Goal: Information Seeking & Learning: Learn about a topic

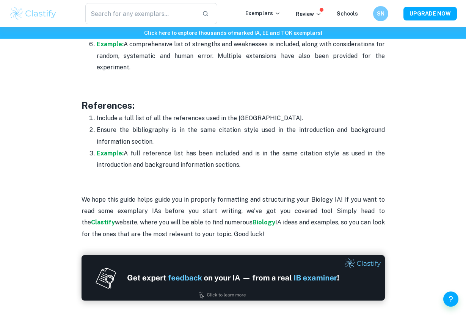
scroll to position [2418, 0]
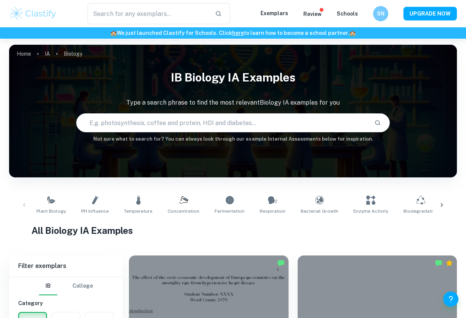
checkbox input "true"
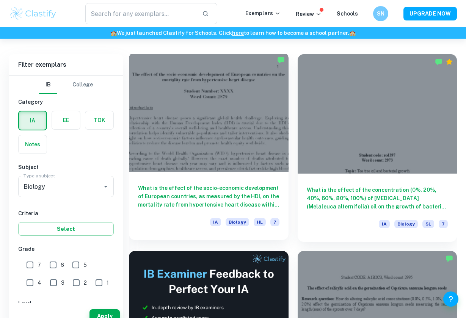
scroll to position [227, 0]
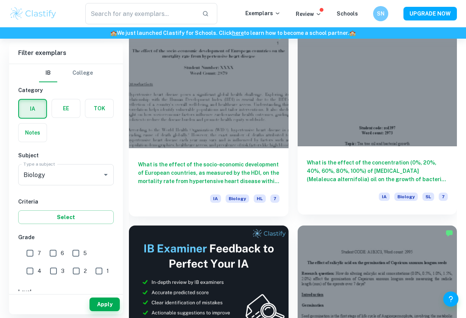
click at [341, 156] on div "What is the effect of the concentration (0%, 20%, 40%, 60%, 80%, 100%) of [MEDI…" at bounding box center [377, 180] width 160 height 68
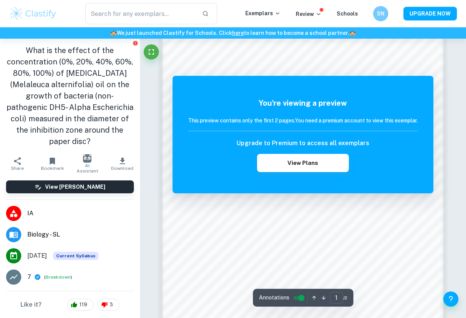
scroll to position [518, 0]
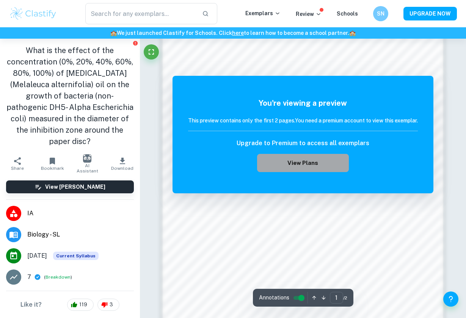
click at [300, 169] on button "View Plans" at bounding box center [303, 163] width 92 height 18
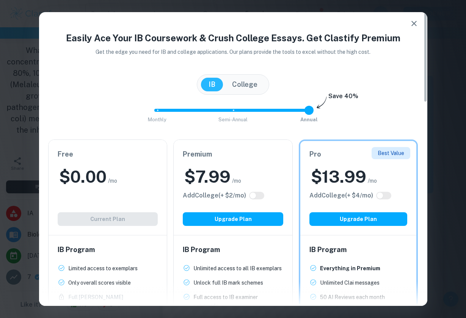
click at [107, 207] on div "Free $ 0.00 /mo Add College (+ $ 2 /mo) Current Plan" at bounding box center [108, 187] width 119 height 95
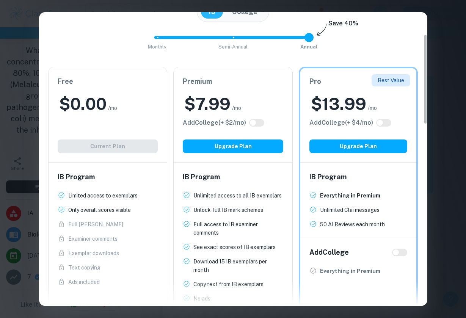
scroll to position [74, 0]
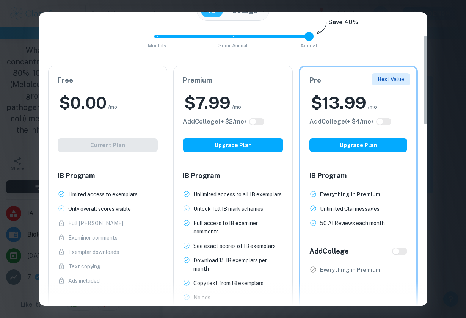
click at [107, 207] on p "Only overall scores visible" at bounding box center [99, 209] width 63 height 8
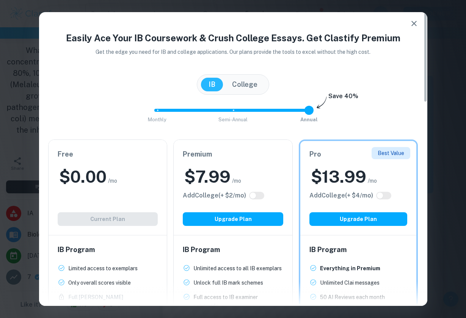
scroll to position [0, 0]
click at [416, 17] on button "button" at bounding box center [413, 23] width 15 height 15
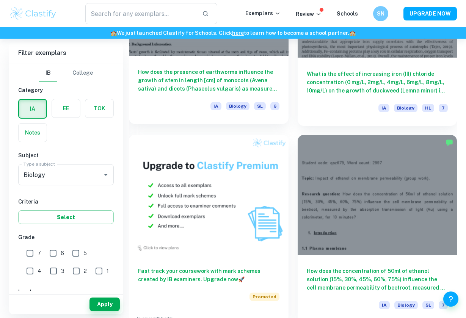
scroll to position [747, 0]
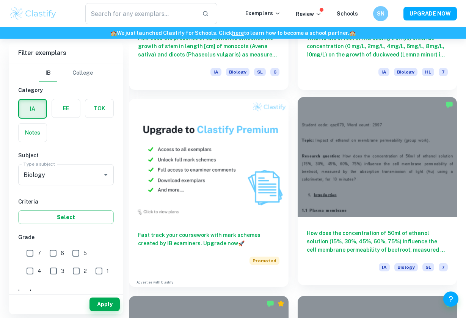
click at [377, 174] on div at bounding box center [377, 156] width 160 height 119
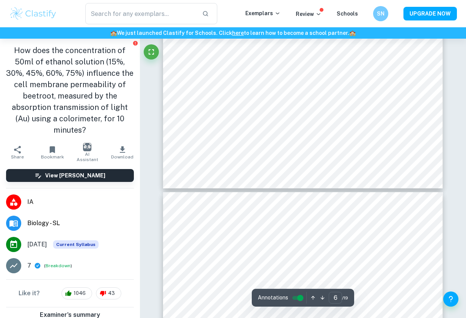
scroll to position [2336, 0]
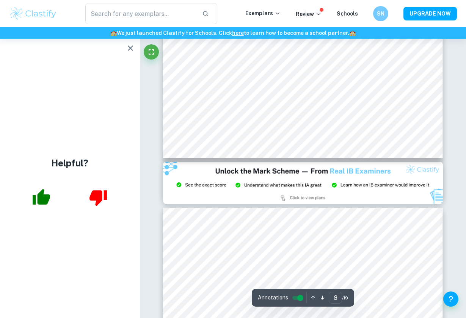
scroll to position [3170, 0]
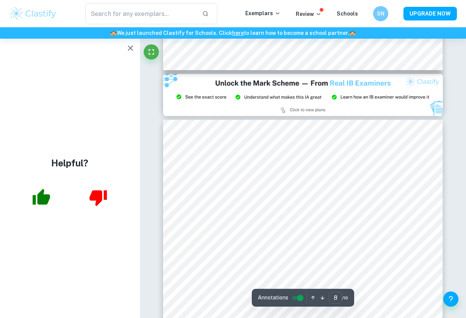
type input "9"
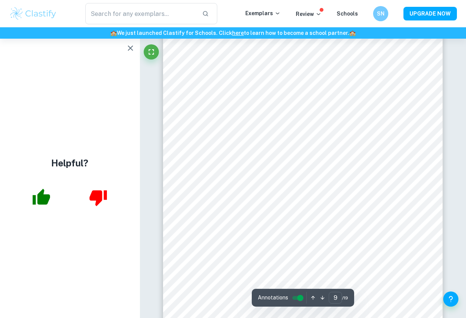
scroll to position [3352, 0]
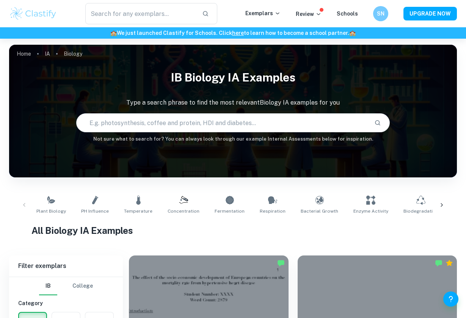
click at [196, 125] on input "text" at bounding box center [222, 122] width 291 height 21
type input "fruits"
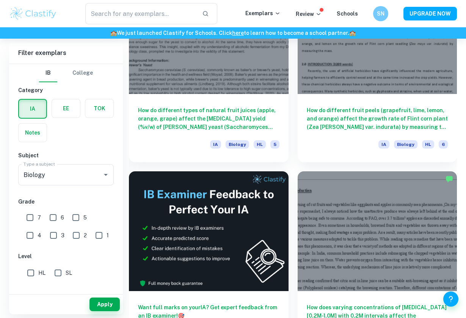
scroll to position [279, 0]
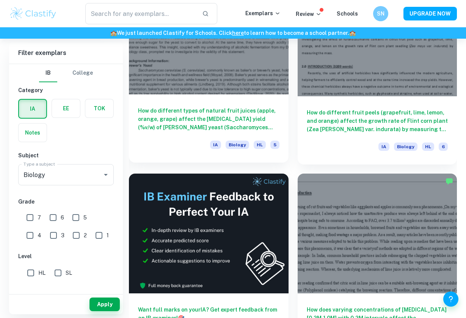
click at [225, 122] on h6 "How do different types of natural fruit juices (apple, orange, grape) affect th…" at bounding box center [208, 118] width 141 height 25
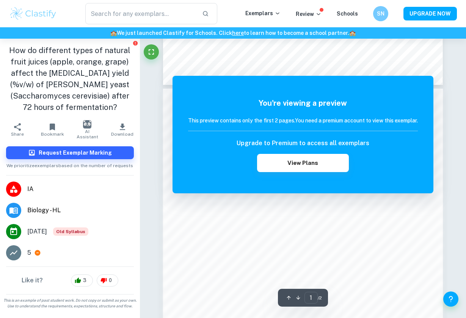
scroll to position [324, 0]
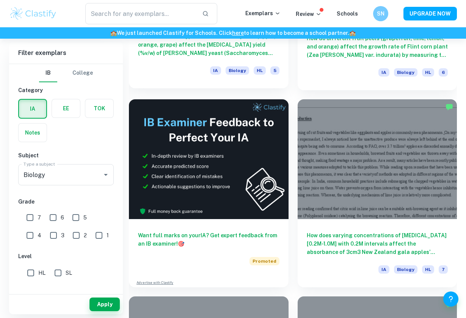
scroll to position [352, 0]
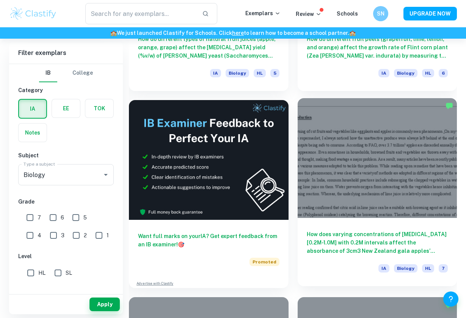
click at [370, 232] on h6 "How does varying concentrations of citric acid [0.2M-1.0M] with 0.2M intervals …" at bounding box center [377, 242] width 141 height 25
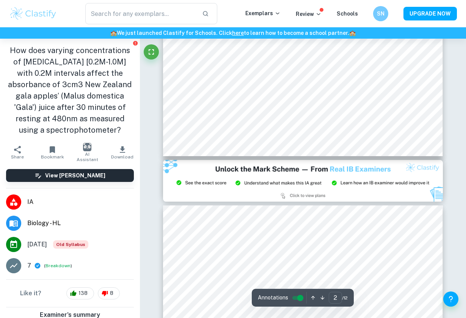
scroll to position [728, 0]
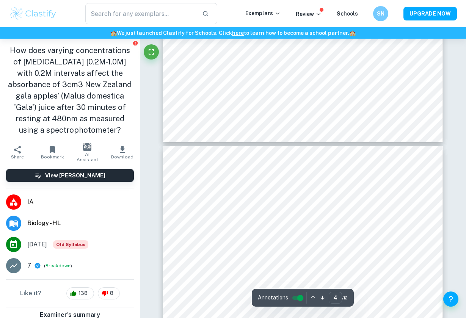
type input "5"
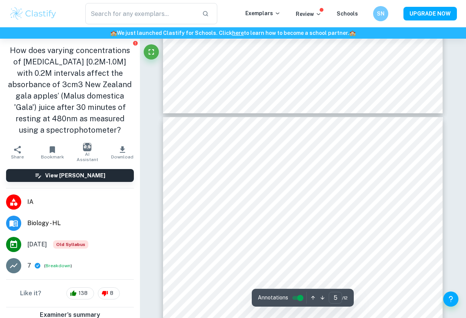
scroll to position [1618, 0]
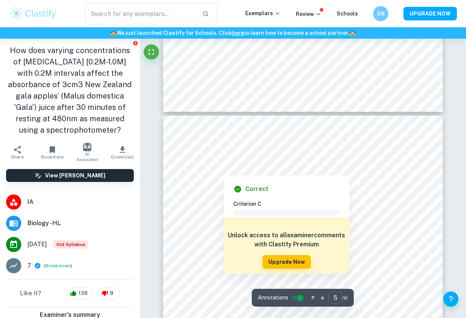
click at [245, 170] on div at bounding box center [223, 170] width 80 height 6
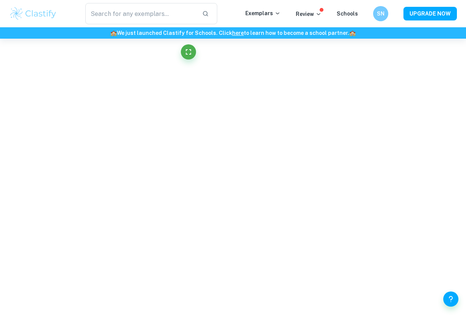
scroll to position [662, 0]
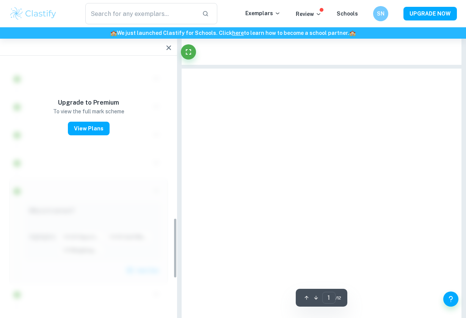
type input "5"
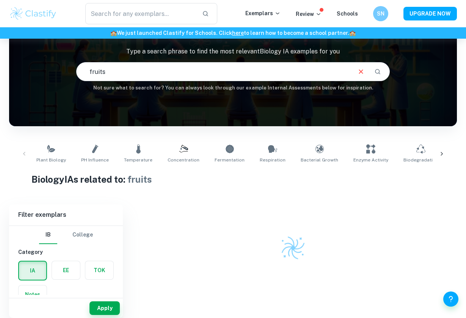
scroll to position [52, 0]
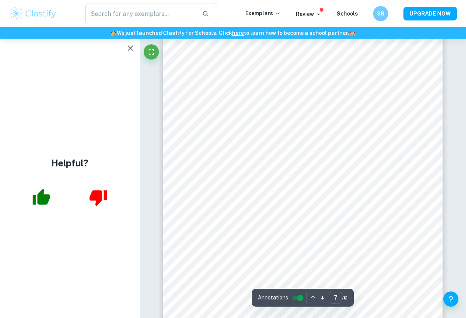
scroll to position [2562, 0]
click at [132, 49] on icon "button" at bounding box center [130, 48] width 9 height 9
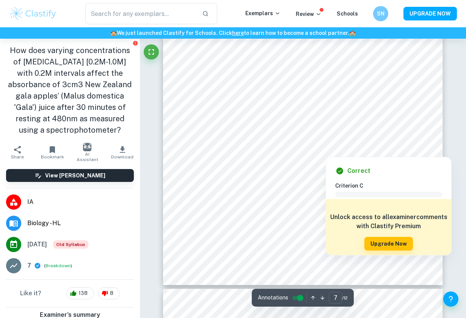
scroll to position [2643, 0]
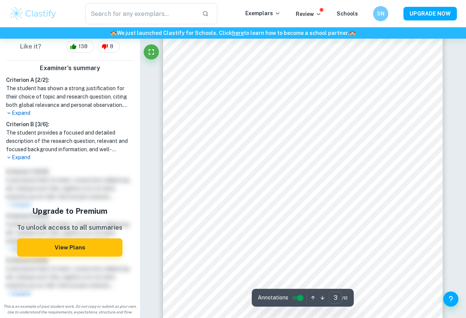
scroll to position [985, 0]
type input "4"
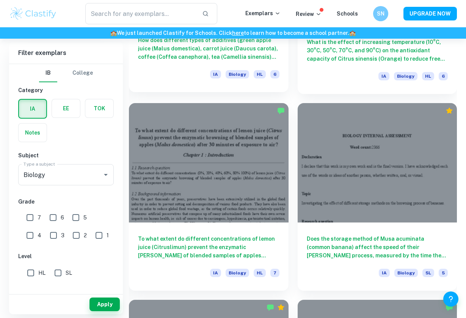
scroll to position [1531, 0]
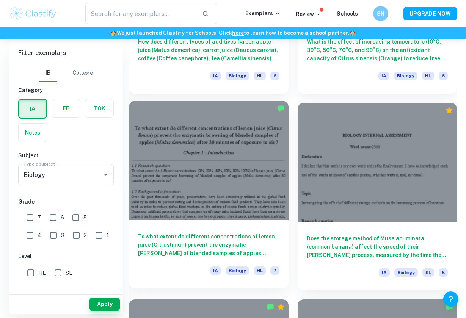
click at [253, 161] on div at bounding box center [209, 160] width 160 height 119
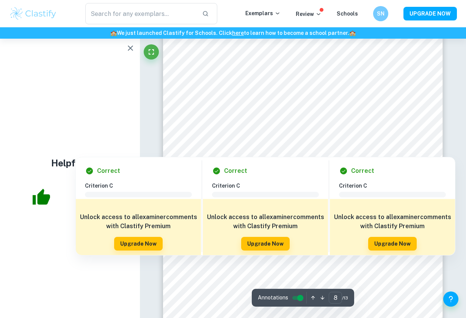
scroll to position [3125, 0]
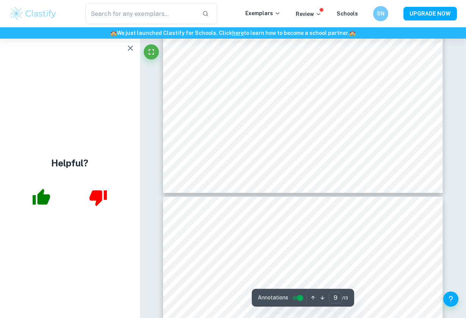
type input "10"
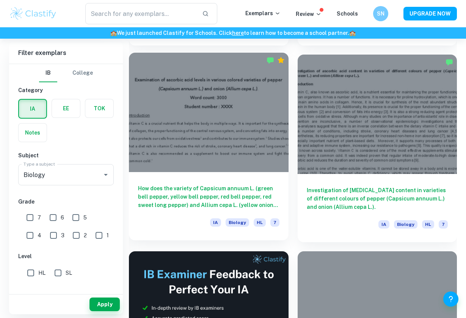
scroll to position [1777, 0]
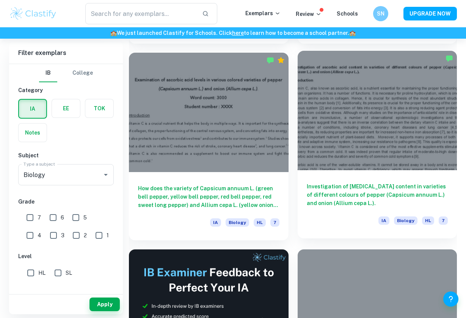
click at [333, 186] on h6 "Investigation of [MEDICAL_DATA] content in varieties of different colours of pe…" at bounding box center [377, 194] width 141 height 25
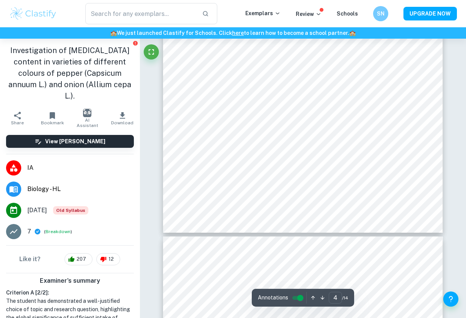
scroll to position [1497, 0]
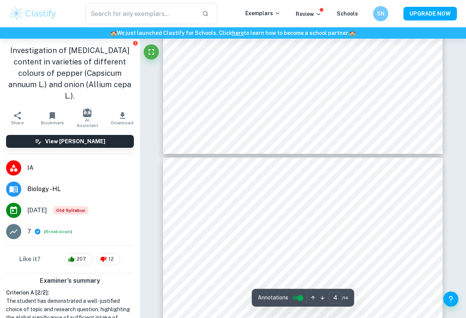
type input "5"
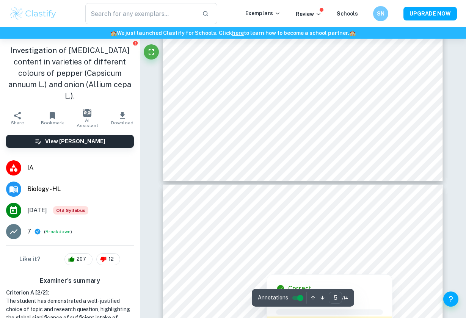
scroll to position [1944, 0]
